Goal: Entertainment & Leisure: Consume media (video, audio)

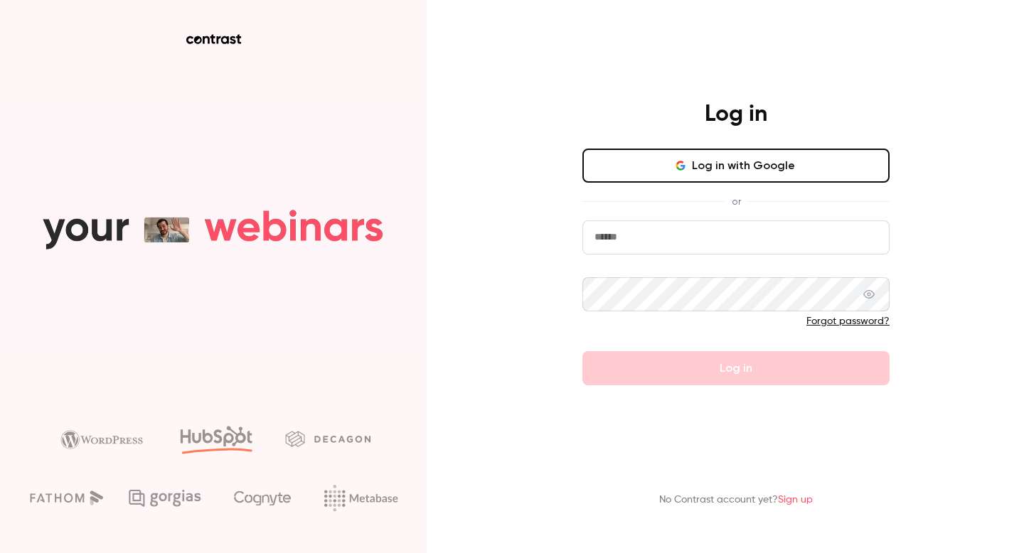
click at [720, 167] on button "Log in with Google" at bounding box center [735, 166] width 307 height 34
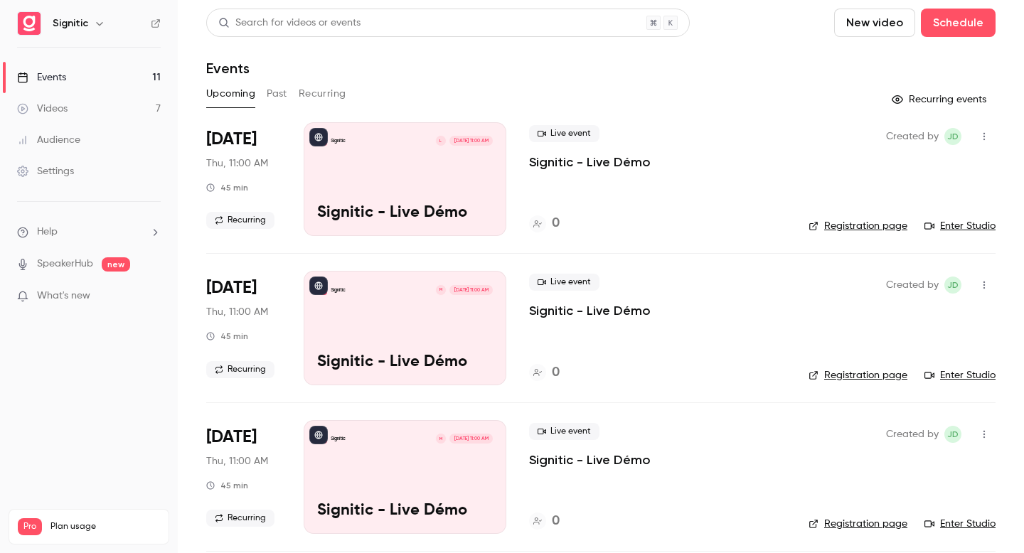
click at [282, 94] on button "Past" at bounding box center [277, 93] width 21 height 23
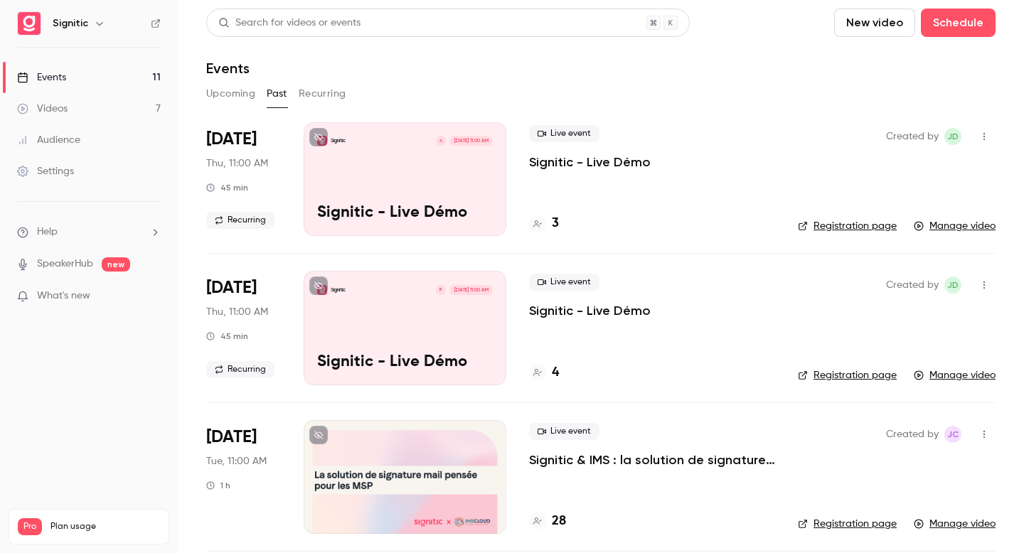
click at [60, 105] on div "Videos" at bounding box center [42, 109] width 50 height 14
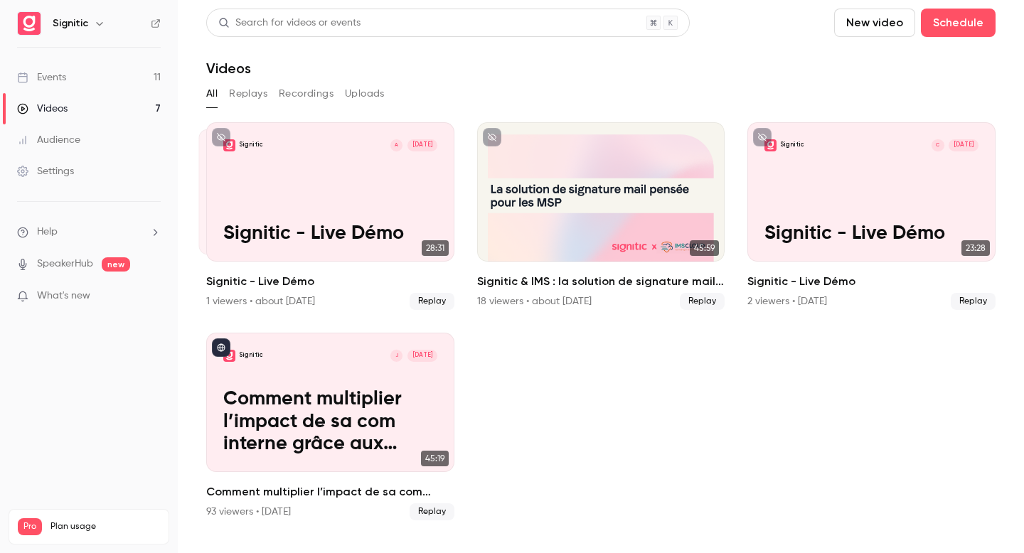
click at [55, 82] on div "Events" at bounding box center [41, 77] width 49 height 14
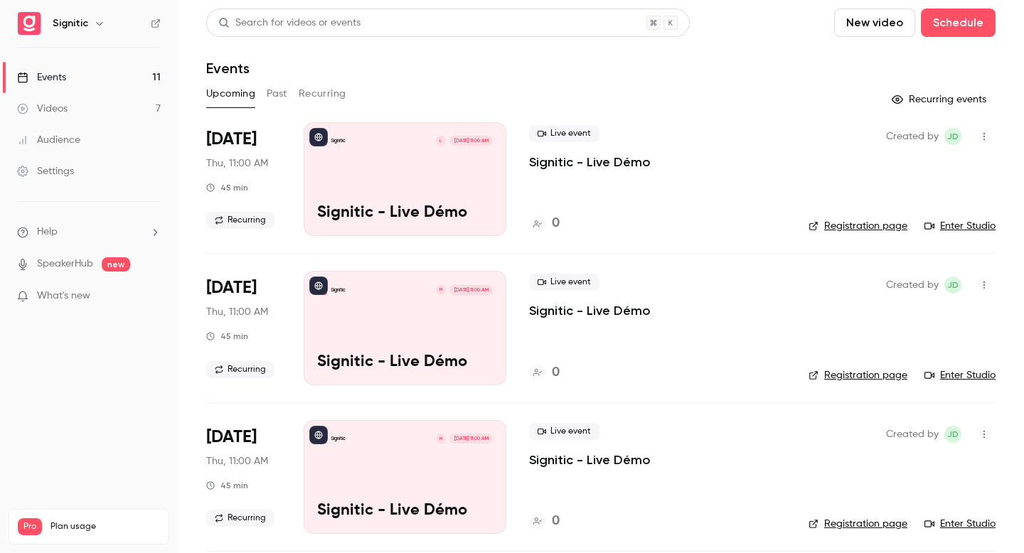
click at [279, 96] on button "Past" at bounding box center [277, 93] width 21 height 23
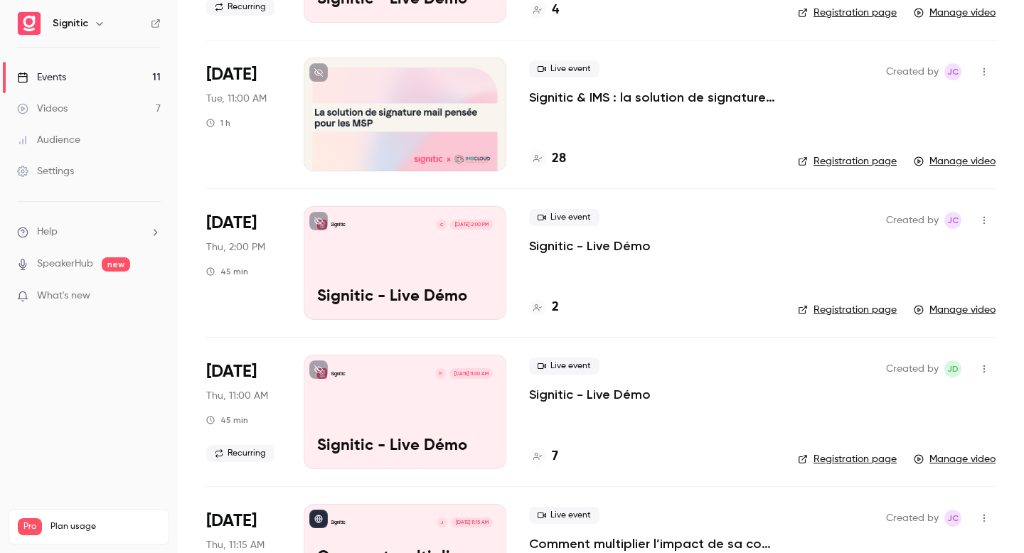
scroll to position [392, 0]
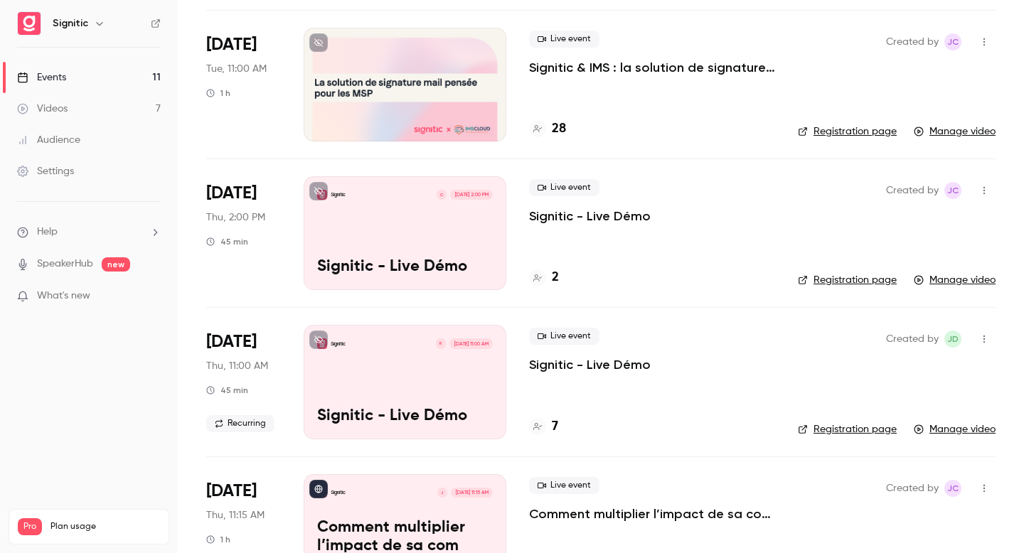
click at [405, 244] on div "Signitic C [DATE] 2:00 PM Signitic - Live Démo" at bounding box center [405, 233] width 203 height 114
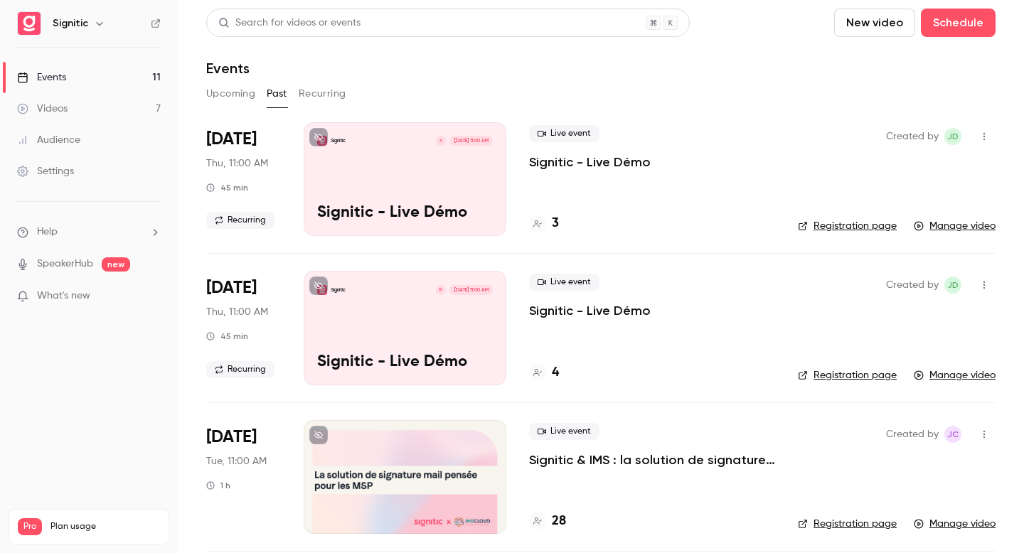
click at [399, 319] on div "Signitic B [DATE] 11:00 AM Signitic - Live Démo" at bounding box center [405, 328] width 203 height 114
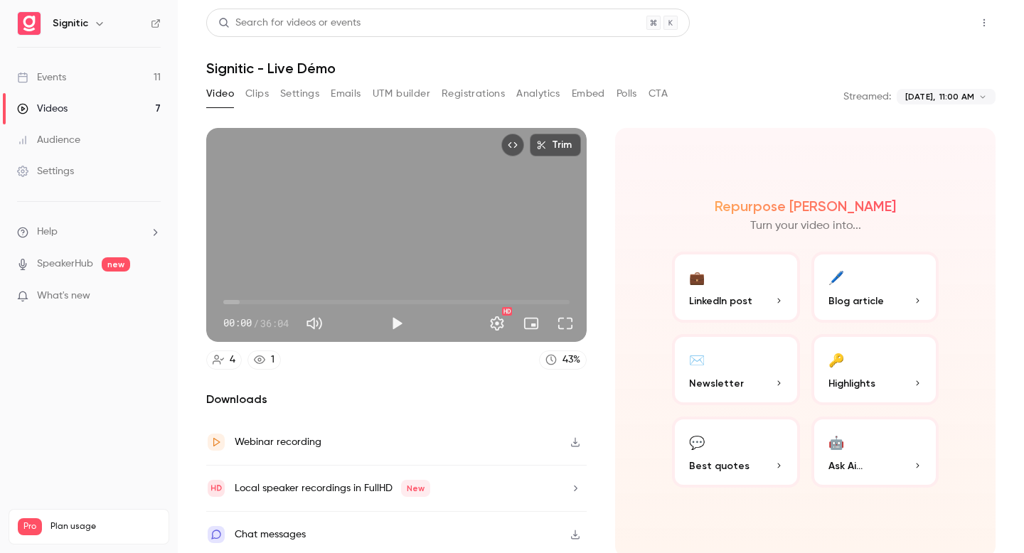
click at [929, 30] on button "Share" at bounding box center [933, 23] width 56 height 28
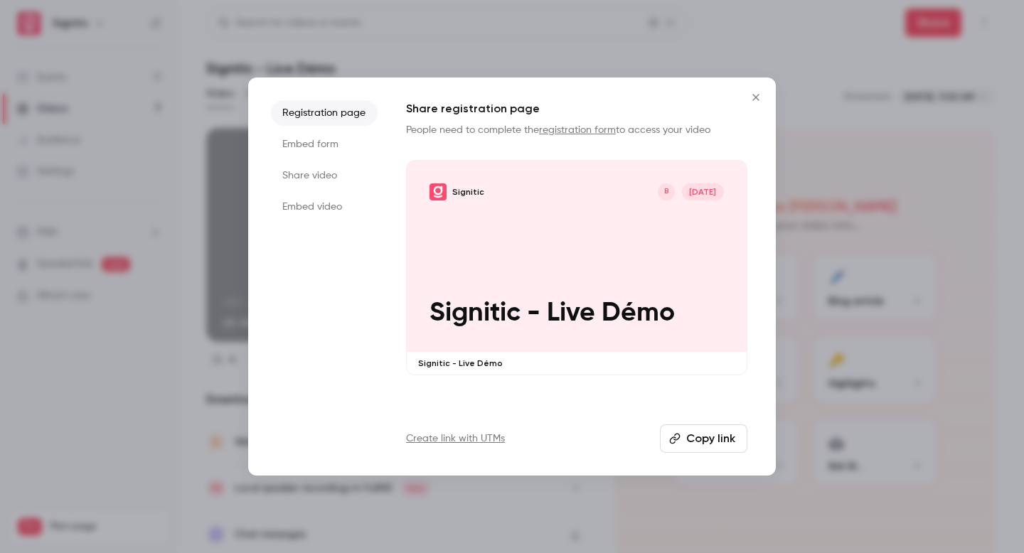
click at [698, 439] on button "Copy link" at bounding box center [703, 438] width 87 height 28
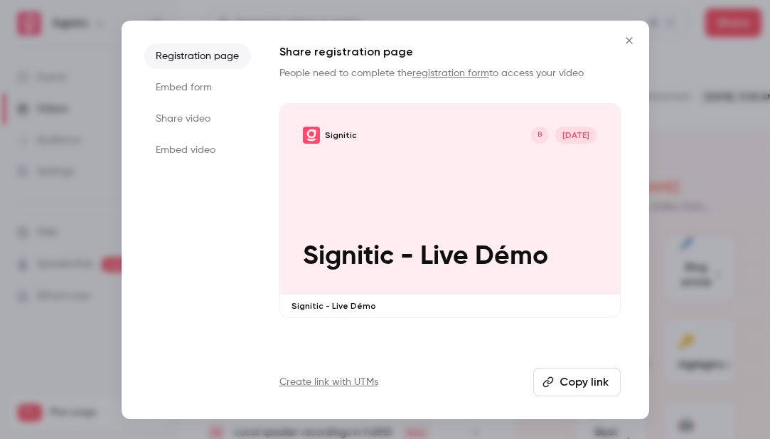
click at [631, 36] on icon "Close" at bounding box center [629, 40] width 17 height 11
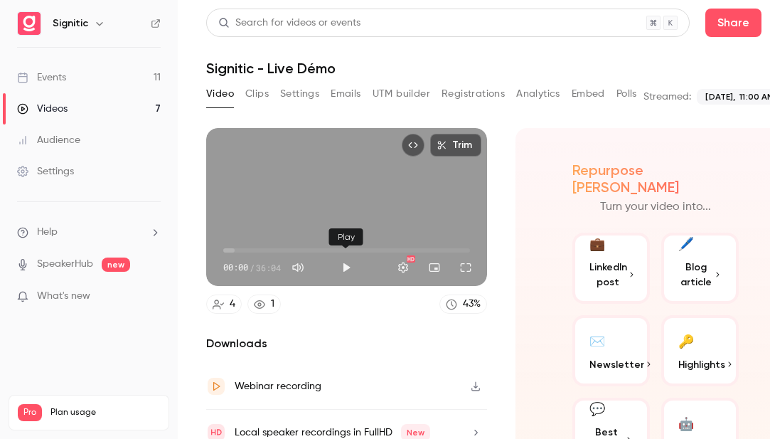
click at [348, 266] on button "Play" at bounding box center [346, 267] width 28 height 28
click at [226, 250] on span "00:04" at bounding box center [224, 250] width 4 height 4
click at [223, 250] on span "00:00" at bounding box center [223, 250] width 4 height 4
click at [225, 250] on span "00:18" at bounding box center [225, 250] width 4 height 4
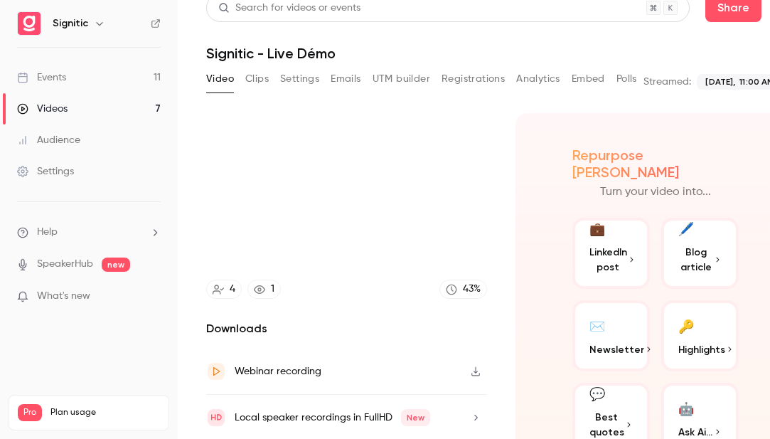
scroll to position [18, 0]
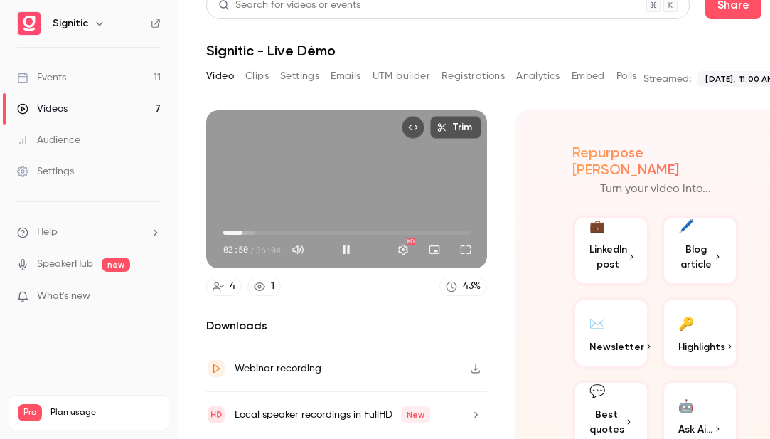
click at [251, 230] on span "02:50" at bounding box center [346, 232] width 247 height 23
click at [263, 230] on span "05:51" at bounding box center [346, 232] width 247 height 23
click at [255, 230] on span "05:52" at bounding box center [346, 232] width 247 height 23
click at [347, 250] on button "Pause" at bounding box center [346, 249] width 28 height 28
click at [341, 247] on button "Play" at bounding box center [346, 249] width 28 height 28
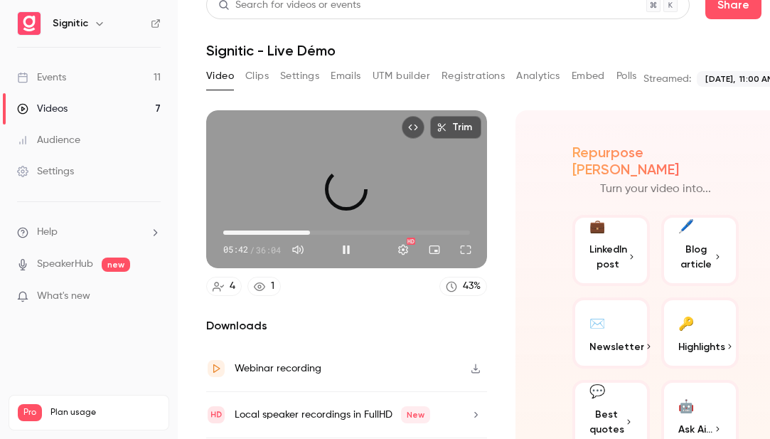
click at [309, 229] on span "12:39" at bounding box center [346, 232] width 247 height 23
click at [359, 230] on span "19:59" at bounding box center [346, 232] width 247 height 23
click at [387, 229] on span "19:59" at bounding box center [346, 232] width 247 height 23
click at [425, 230] on span "29:42" at bounding box center [346, 232] width 247 height 23
click at [442, 230] on span "29:44" at bounding box center [346, 232] width 247 height 23
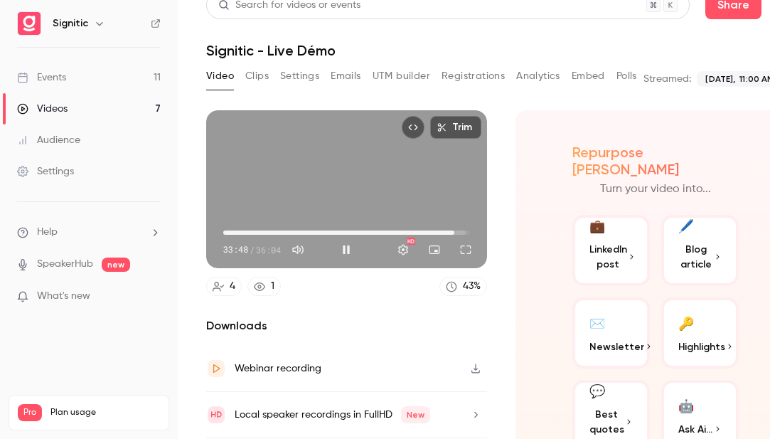
type input "******"
